Goal: Check status: Check status

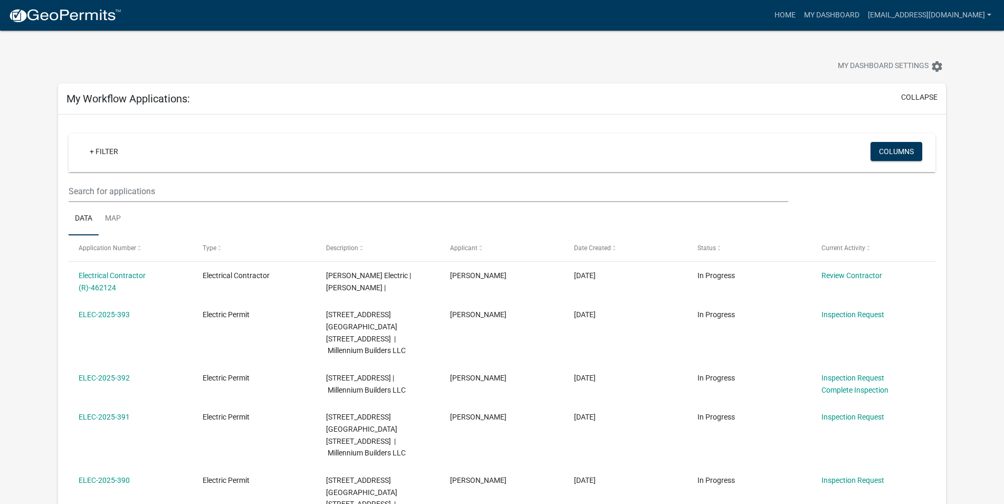
select select "2: 50"
select select "1: 25"
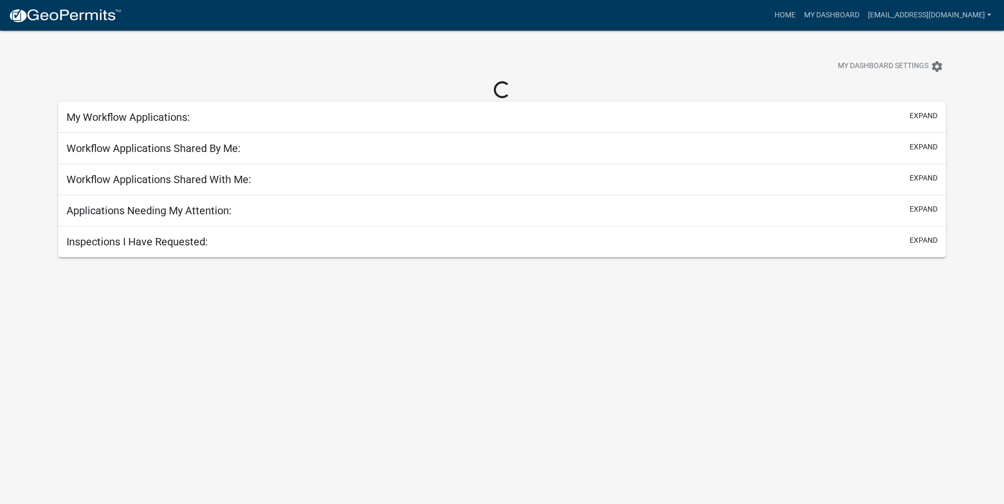
select select "1: 25"
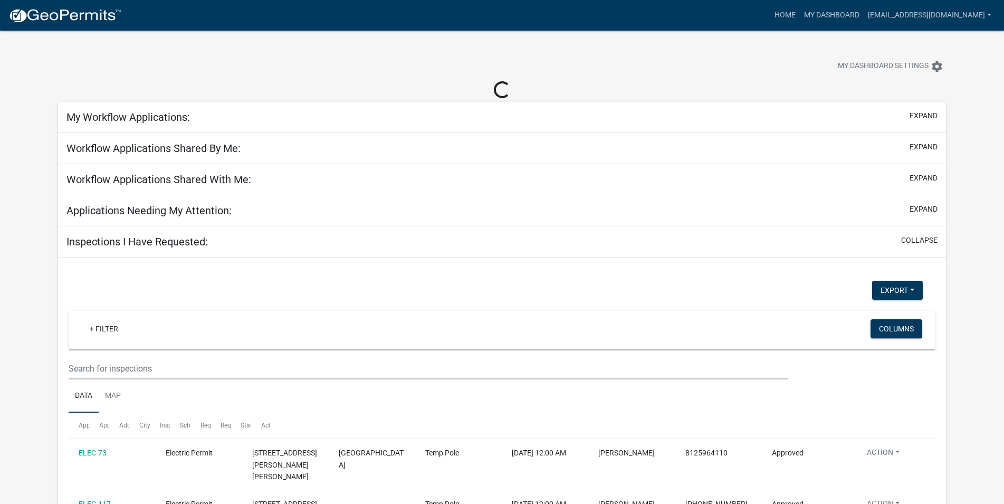
select select "2: 50"
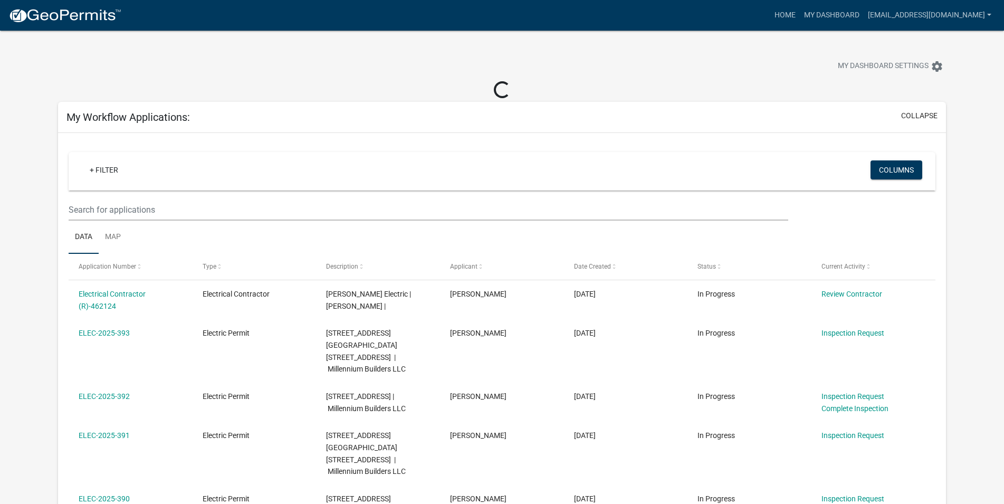
select select "1: 25"
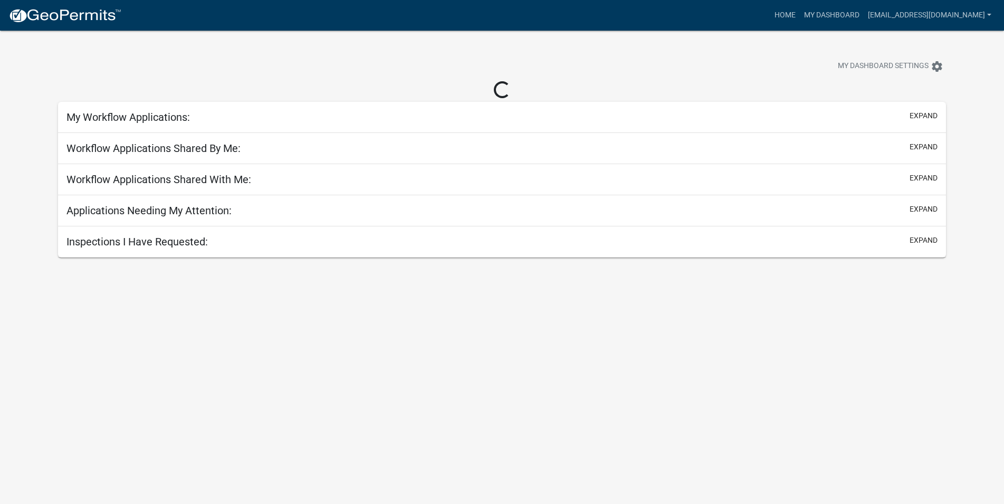
select select "1: 25"
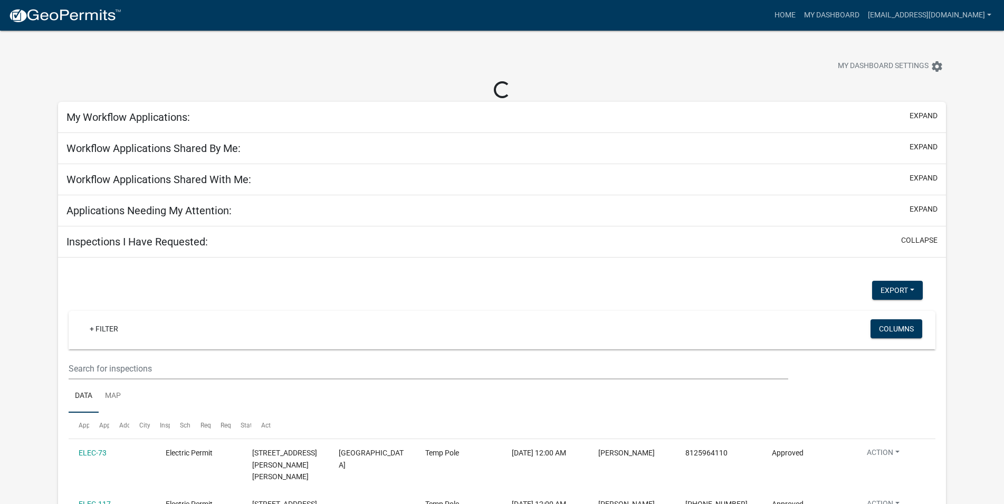
select select "2: 50"
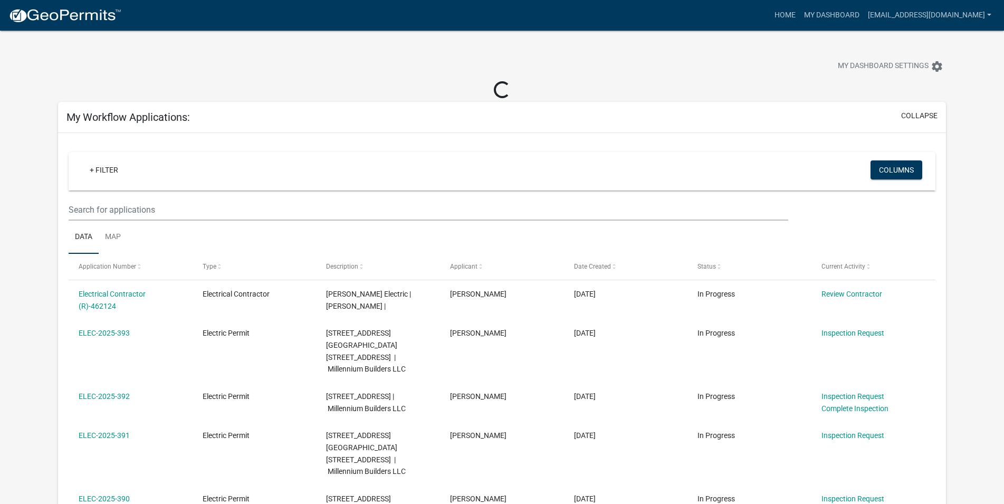
select select "1: 25"
